Goal: Task Accomplishment & Management: Use online tool/utility

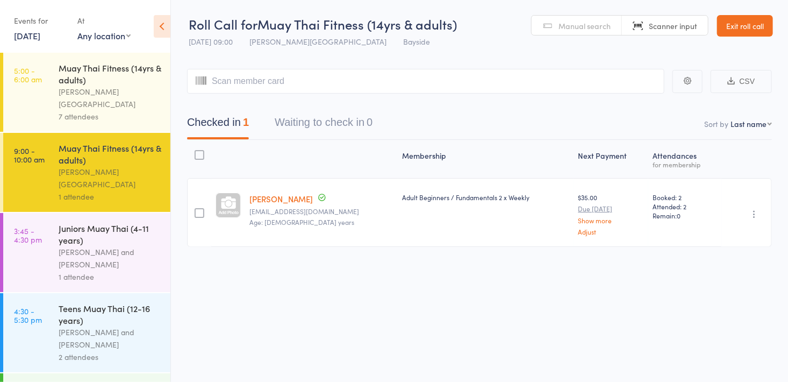
drag, startPoint x: 0, startPoint y: 0, endPoint x: 133, endPoint y: 248, distance: 281.3
click at [133, 271] on div "1 attendee" at bounding box center [110, 277] width 103 height 12
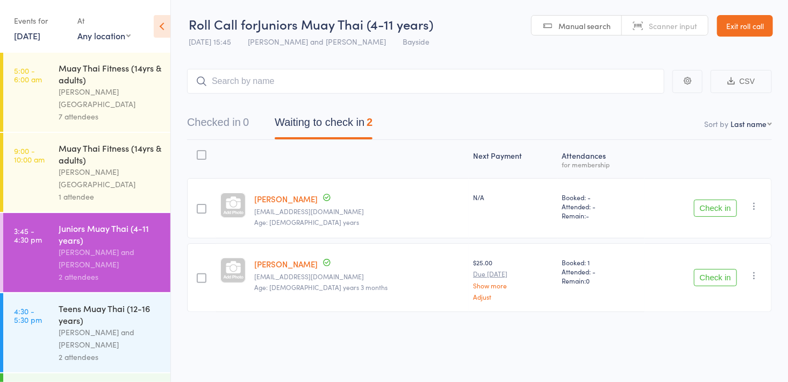
click at [596, 25] on span "Manual search" at bounding box center [585, 25] width 52 height 11
type input "0084"
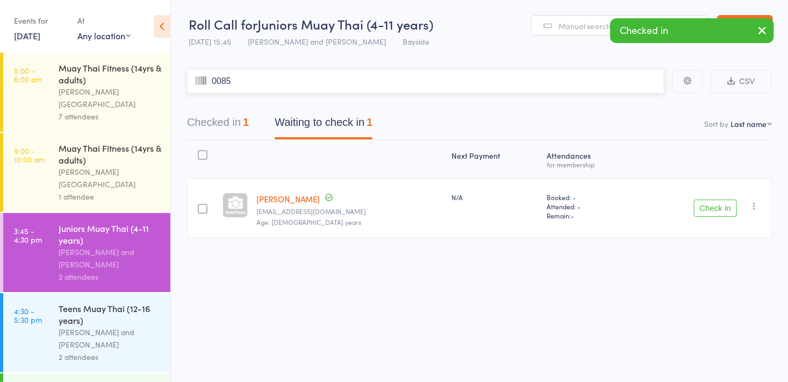
type input "0085"
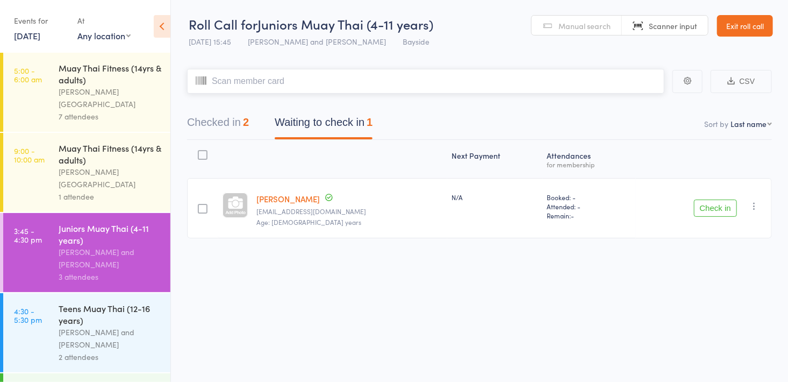
click at [232, 123] on button "Checked in 2" at bounding box center [218, 125] width 62 height 29
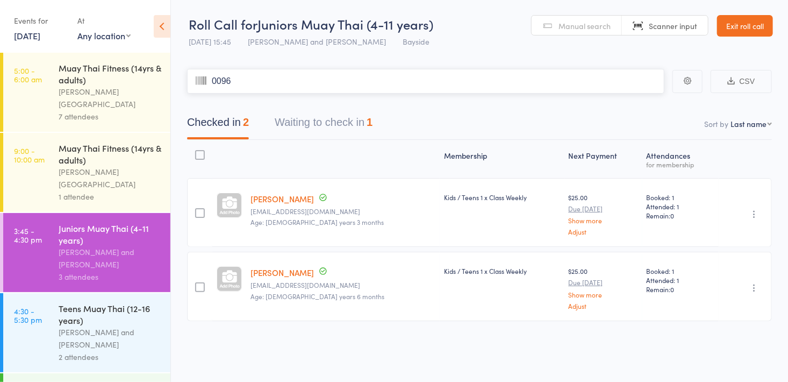
type input "0096"
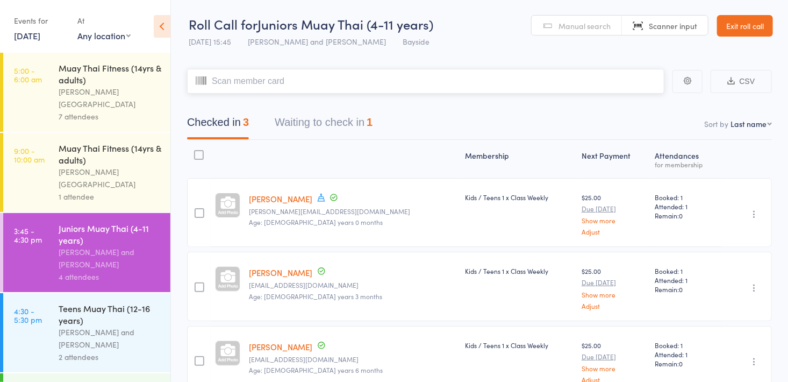
click at [312, 126] on button "Waiting to check in 1" at bounding box center [324, 125] width 98 height 29
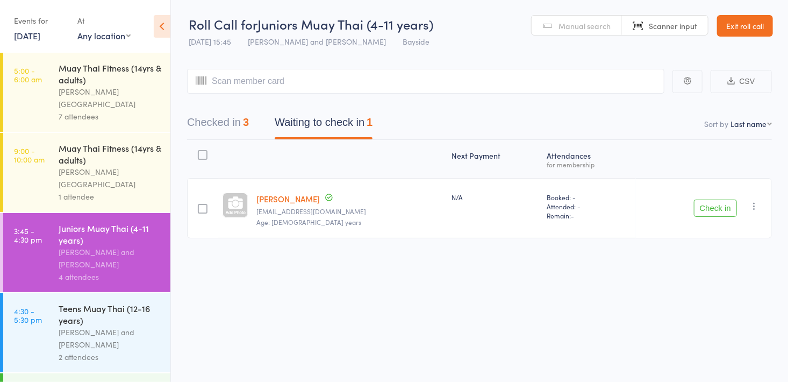
click at [707, 208] on button "Check in" at bounding box center [715, 208] width 43 height 17
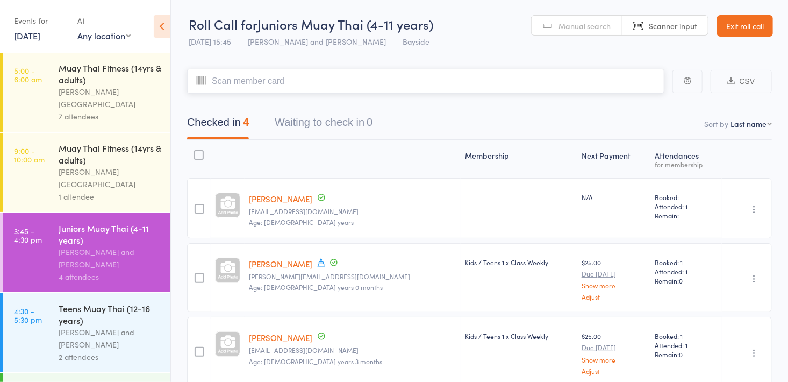
click at [334, 79] on input "search" at bounding box center [426, 81] width 478 height 25
type input "0113"
type input "0093"
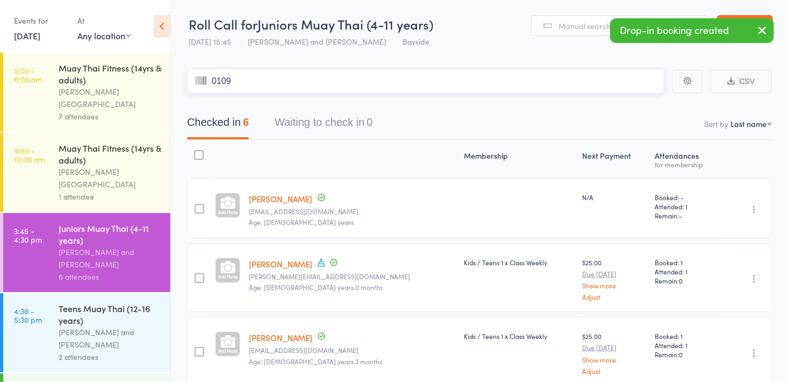
type input "0109"
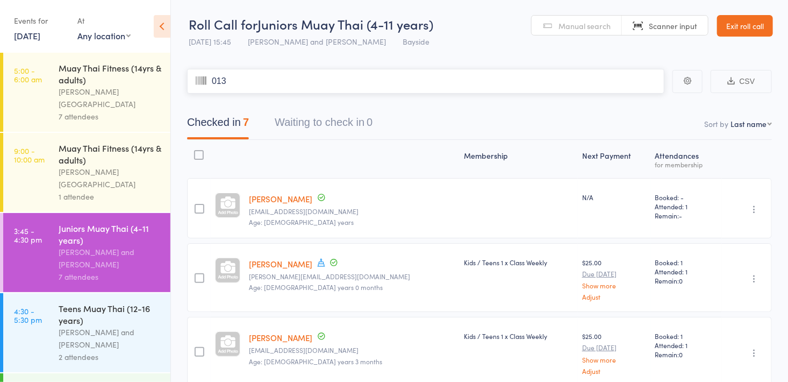
type input "0135"
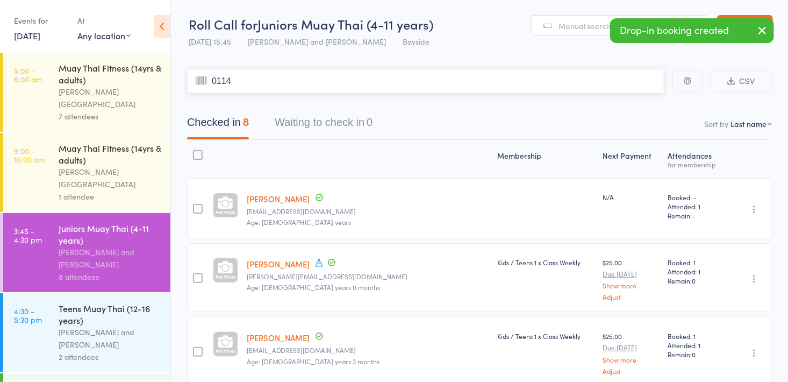
type input "0114"
type input "0015"
